Goal: Transaction & Acquisition: Purchase product/service

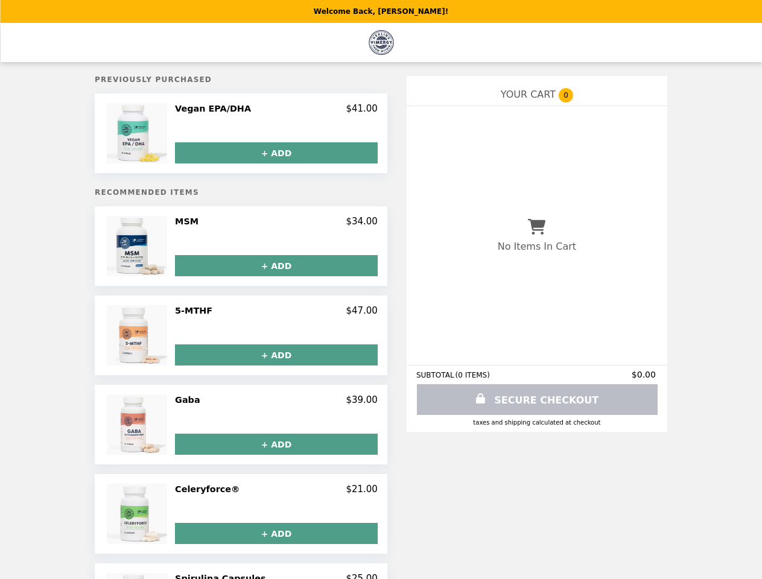
click at [157, 134] on img at bounding box center [138, 133] width 63 height 60
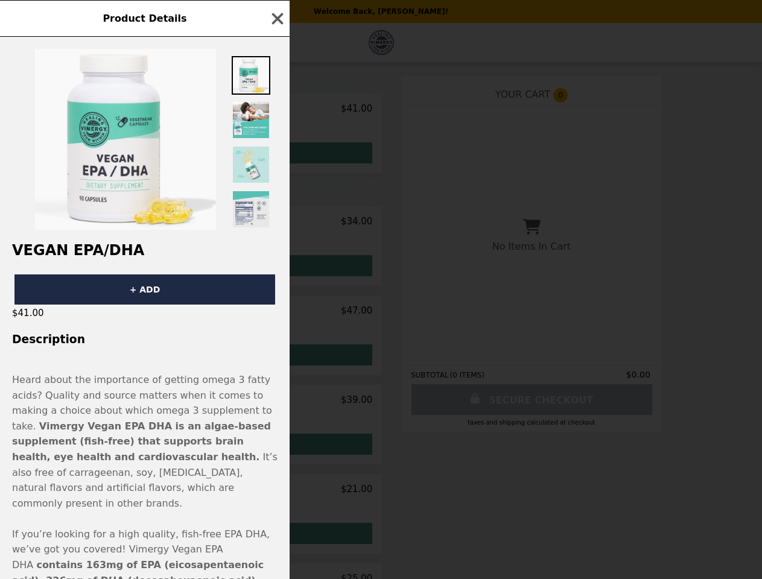
click at [276, 110] on div "Product Details Vegan EPA/DHA + ADD $41.00 Description Heard about the importan…" at bounding box center [381, 289] width 762 height 579
click at [276, 154] on div at bounding box center [144, 133] width 289 height 193
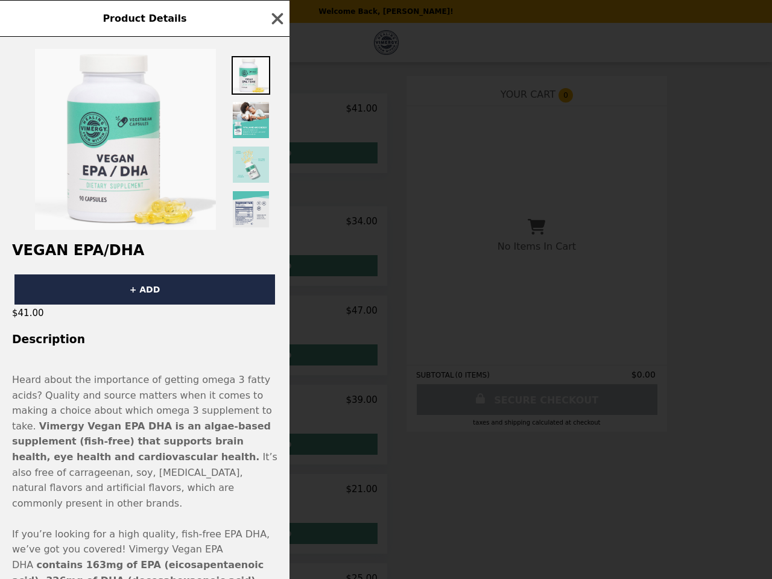
click at [157, 248] on h2 "Vegan EPA/DHA" at bounding box center [144, 250] width 289 height 17
click at [276, 224] on div at bounding box center [144, 133] width 289 height 193
click at [276, 268] on div "Product Details Vegan EPA/DHA + ADD $41.00 Description Heard about the importan…" at bounding box center [386, 289] width 772 height 579
click at [157, 338] on img at bounding box center [138, 335] width 63 height 60
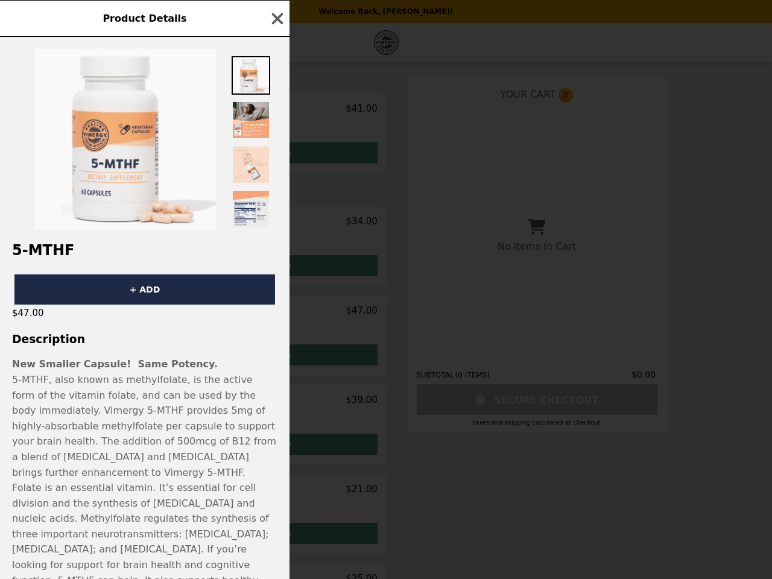
click at [276, 314] on div "Product Details 5-MTHF + ADD $47.00 Description New Smaller Capsule! Same Poten…" at bounding box center [386, 289] width 772 height 579
click at [276, 357] on div "5-MTHF + ADD $47.00 Description New Smaller Capsule! Same Potency. 5-MTHF, also…" at bounding box center [144, 308] width 289 height 542
click at [157, 427] on div "Product Details 5-MTHF + ADD $47.00 Description New Smaller Capsule! Same Poten…" at bounding box center [386, 289] width 772 height 579
